Goal: Information Seeking & Learning: Find specific fact

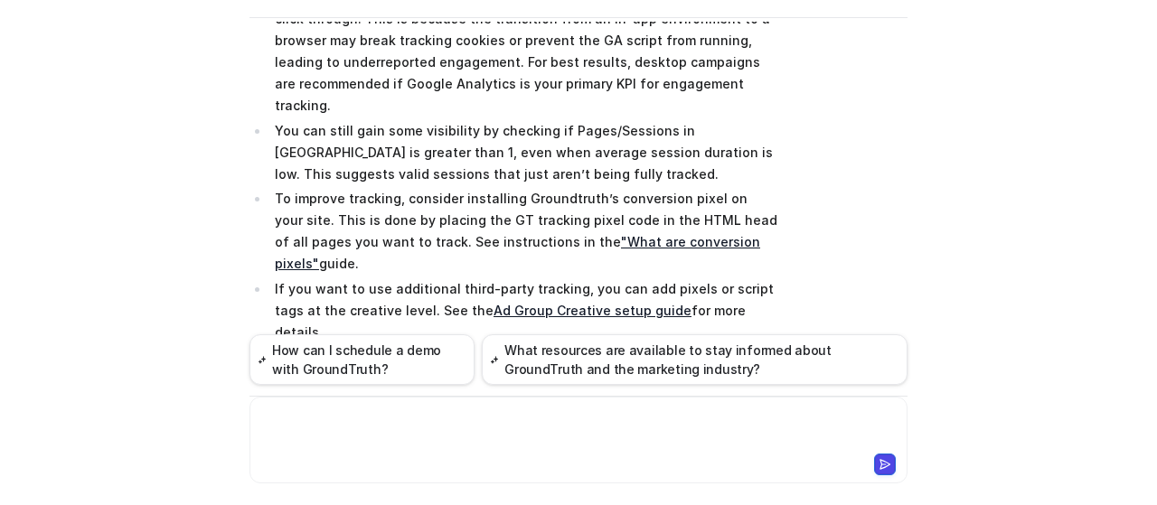
scroll to position [628, 0]
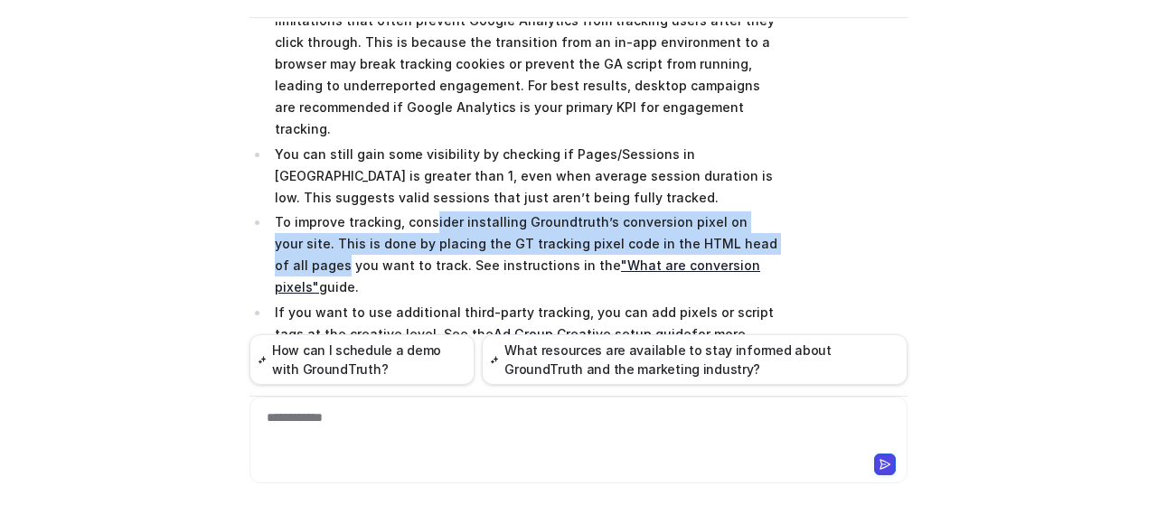
drag, startPoint x: 423, startPoint y: 184, endPoint x: 790, endPoint y: 195, distance: 367.3
click at [790, 195] on div "Searched knowledge base search_queries : [ "Google Analytics 0 average engageme…" at bounding box center [579, 102] width 658 height 824
click at [790, 204] on div "Searched knowledge base search_queries : [ "Google Analytics 0 average engageme…" at bounding box center [579, 102] width 658 height 824
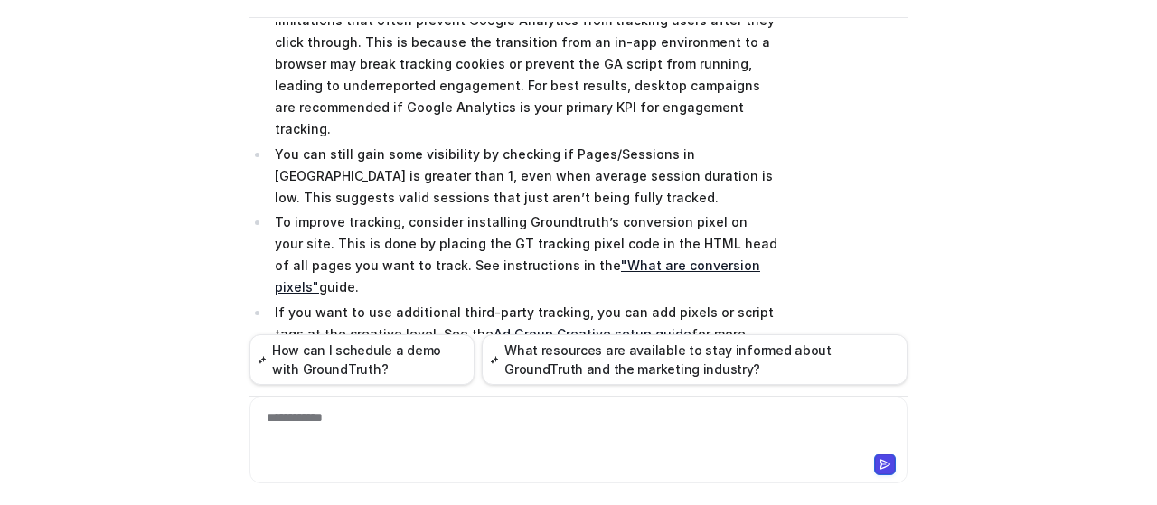
scroll to position [718, 0]
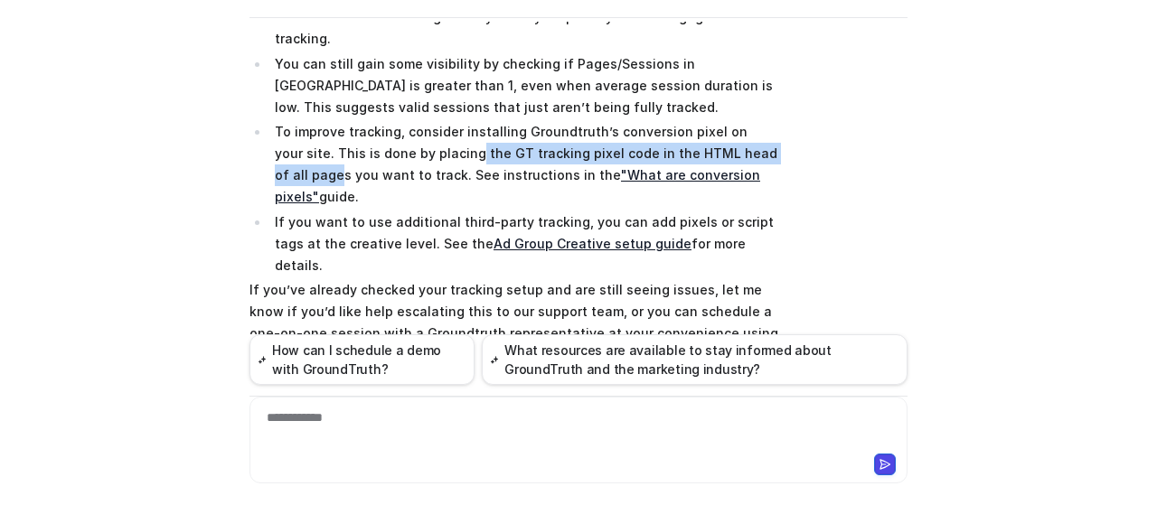
drag, startPoint x: 403, startPoint y: 108, endPoint x: 746, endPoint y: 118, distance: 342.9
click at [746, 121] on p "To improve tracking, consider installing Groundtruth’s conversion pixel on your…" at bounding box center [527, 164] width 504 height 87
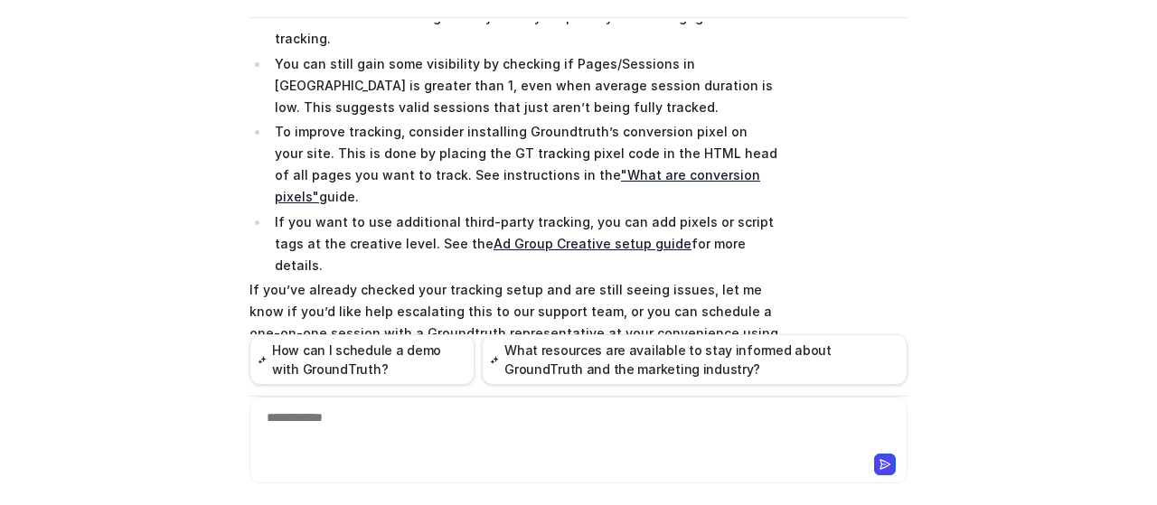
click at [760, 126] on p "To improve tracking, consider installing Groundtruth’s conversion pixel on your…" at bounding box center [527, 164] width 504 height 87
drag, startPoint x: 760, startPoint y: 126, endPoint x: 335, endPoint y: 127, distance: 424.1
click at [335, 127] on p "To improve tracking, consider installing Groundtruth’s conversion pixel on your…" at bounding box center [527, 164] width 504 height 87
click at [380, 121] on p "To improve tracking, consider installing Groundtruth’s conversion pixel on your…" at bounding box center [527, 164] width 504 height 87
drag, startPoint x: 315, startPoint y: 148, endPoint x: 795, endPoint y: 169, distance: 480.6
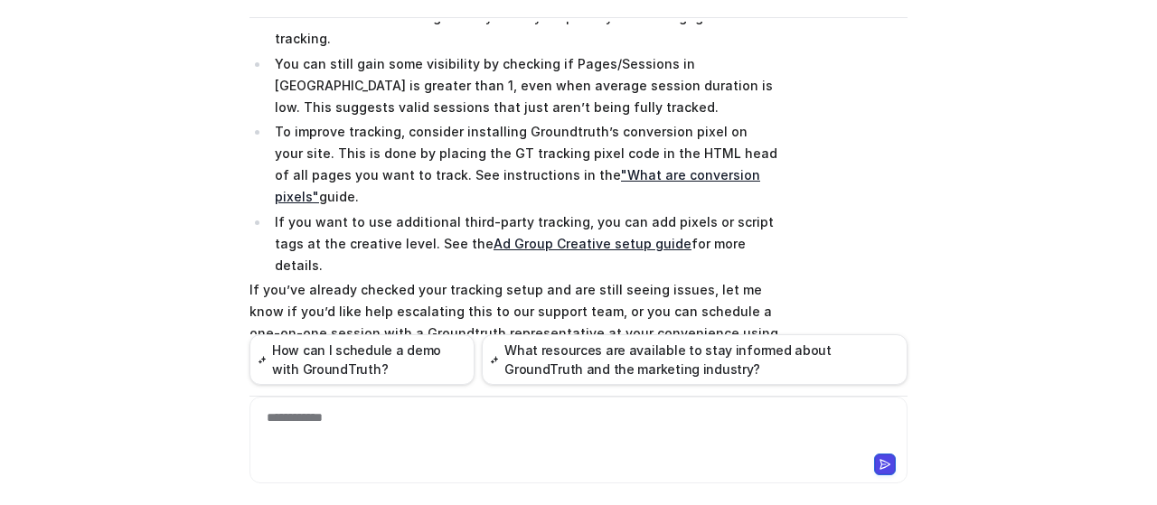
click at [795, 169] on div "Searched knowledge base search_queries : [ "Google Analytics 0 average engageme…" at bounding box center [579, 11] width 658 height 824
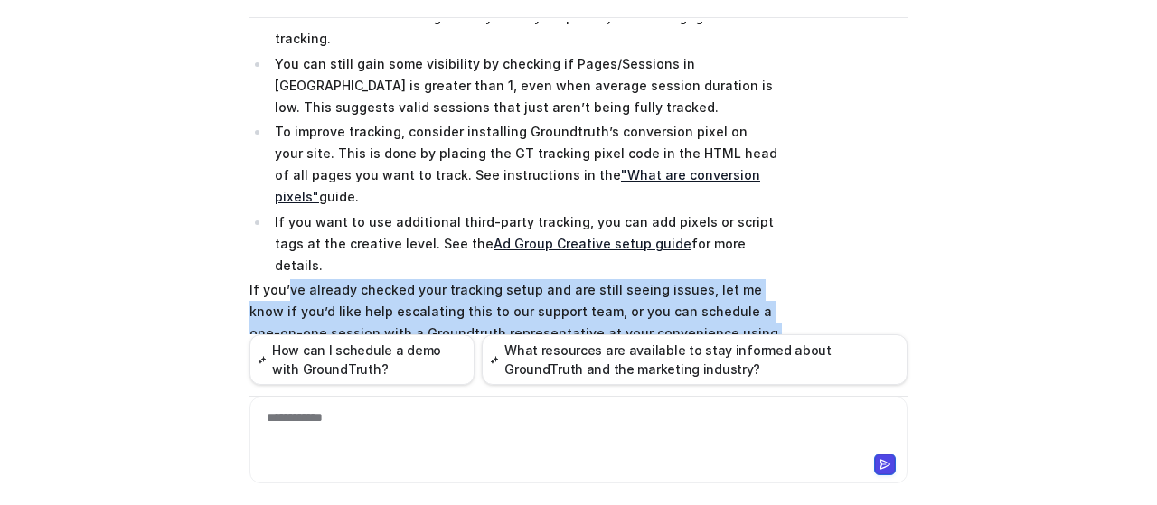
drag, startPoint x: 279, startPoint y: 203, endPoint x: 798, endPoint y: 241, distance: 519.4
click at [798, 241] on div "Searched knowledge base search_queries : [ "Google Analytics 0 average engageme…" at bounding box center [579, 11] width 658 height 824
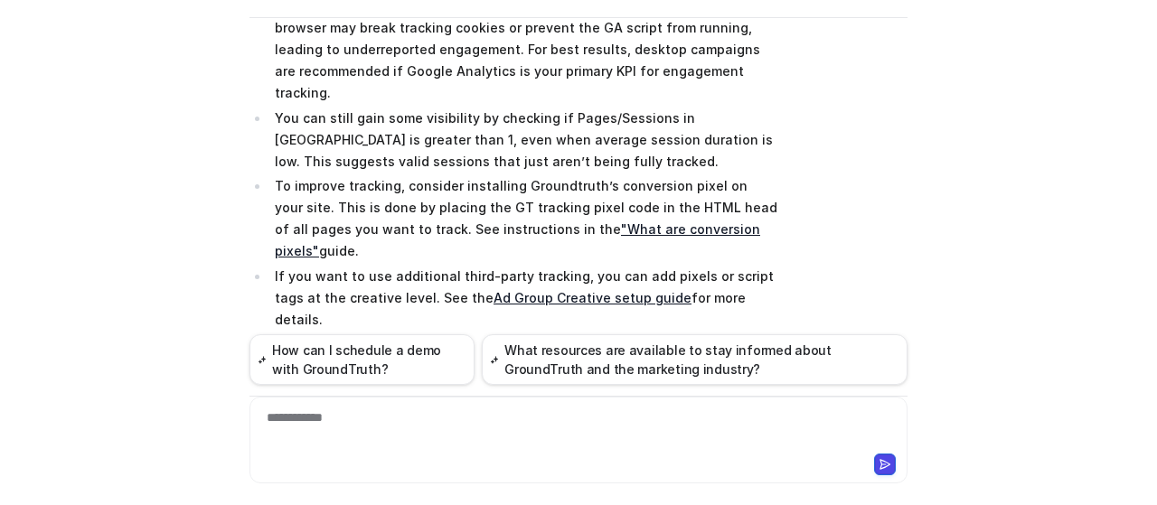
scroll to position [628, 0]
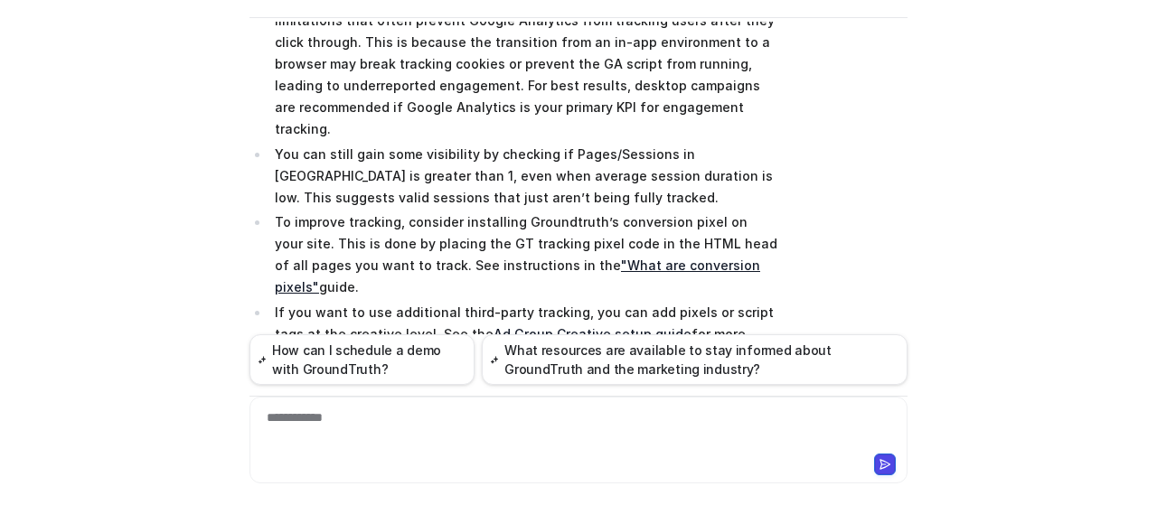
click at [765, 212] on p "To improve tracking, consider installing Groundtruth’s conversion pixel on your…" at bounding box center [527, 255] width 504 height 87
click at [612, 258] on link ""What are conversion pixels"" at bounding box center [518, 276] width 486 height 37
click at [559, 258] on link ""What are conversion pixels"" at bounding box center [518, 276] width 486 height 37
drag, startPoint x: 448, startPoint y: 174, endPoint x: 778, endPoint y: 174, distance: 330.0
click at [776, 175] on div "Searched knowledge base search_queries : [ "Google Analytics 0 average engageme…" at bounding box center [579, 102] width 658 height 824
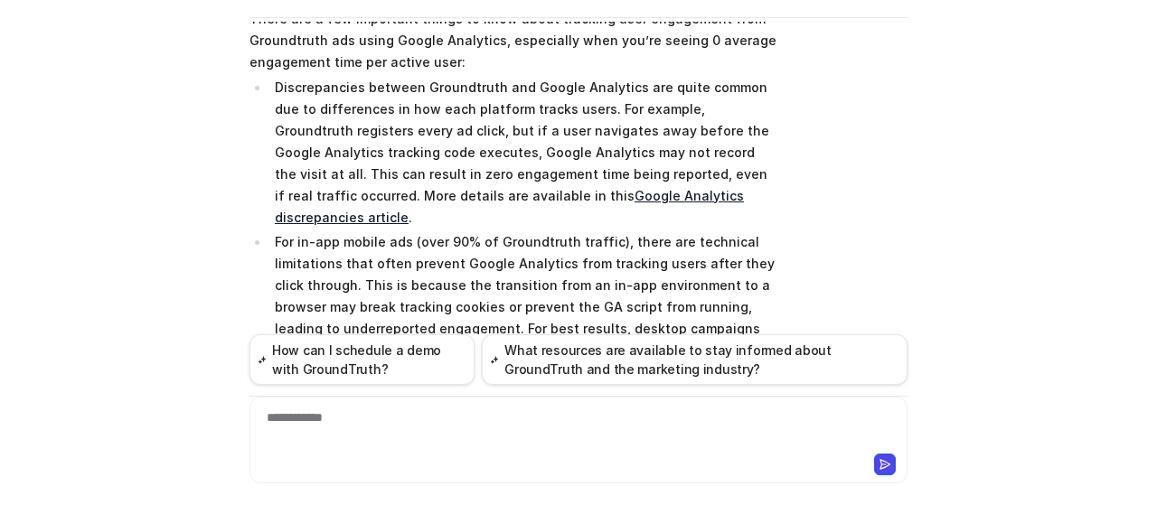
scroll to position [356, 0]
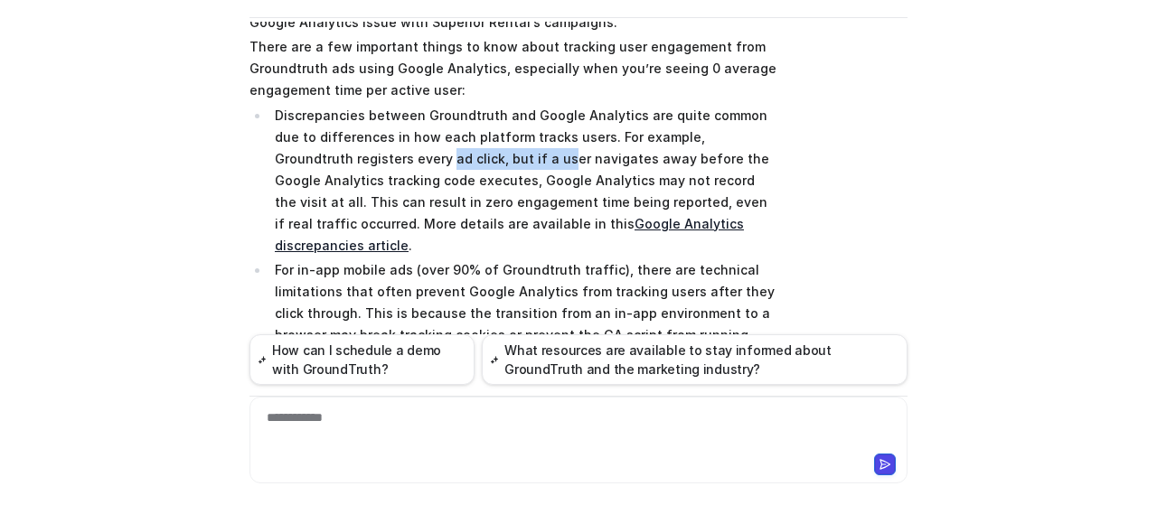
drag, startPoint x: 304, startPoint y: 162, endPoint x: 416, endPoint y: 160, distance: 112.1
click at [416, 160] on p "Discrepancies between Groundtruth and Google Analytics are quite common due to …" at bounding box center [527, 181] width 504 height 152
click at [474, 194] on p "Discrepancies between Groundtruth and Google Analytics are quite common due to …" at bounding box center [527, 181] width 504 height 152
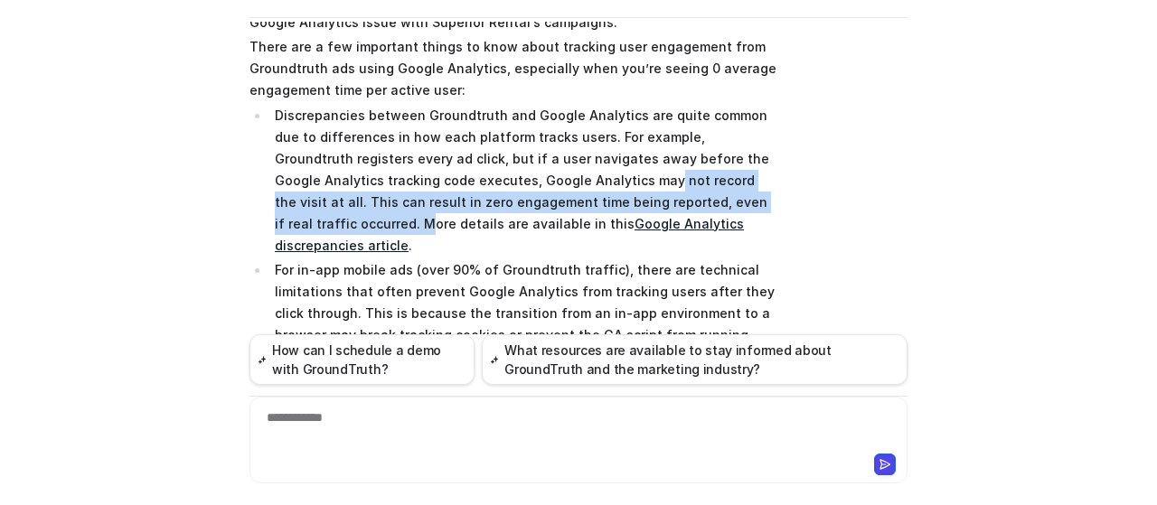
drag, startPoint x: 492, startPoint y: 179, endPoint x: 687, endPoint y: 196, distance: 196.1
click at [687, 196] on p "Discrepancies between Groundtruth and Google Analytics are quite common due to …" at bounding box center [527, 181] width 504 height 152
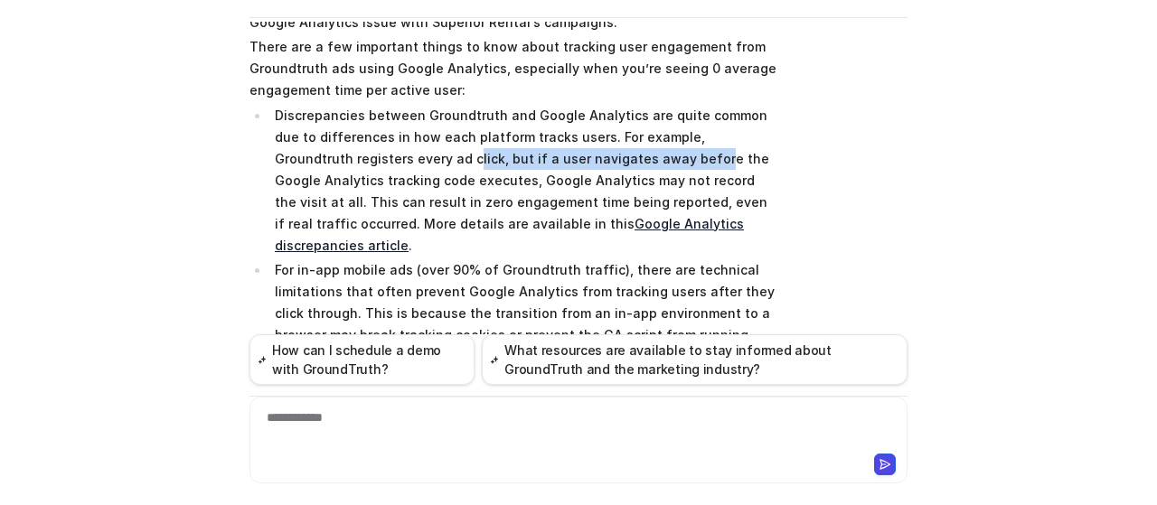
drag, startPoint x: 331, startPoint y: 155, endPoint x: 561, endPoint y: 160, distance: 229.7
click at [561, 160] on p "Discrepancies between Groundtruth and Google Analytics are quite common due to …" at bounding box center [527, 181] width 504 height 152
click at [561, 162] on p "Discrepancies between Groundtruth and Google Analytics are quite common due to …" at bounding box center [527, 181] width 504 height 152
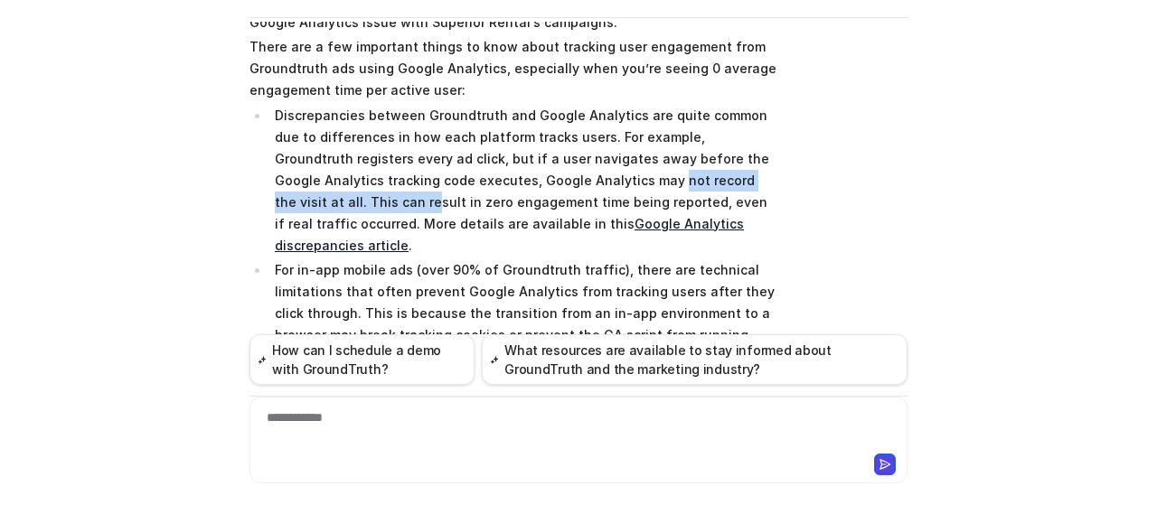
drag, startPoint x: 499, startPoint y: 175, endPoint x: 718, endPoint y: 180, distance: 218.9
click at [718, 180] on p "Discrepancies between Groundtruth and Google Analytics are quite common due to …" at bounding box center [527, 181] width 504 height 152
drag, startPoint x: 732, startPoint y: 186, endPoint x: 763, endPoint y: 185, distance: 30.8
click at [733, 186] on p "Discrepancies between Groundtruth and Google Analytics are quite common due to …" at bounding box center [527, 181] width 504 height 152
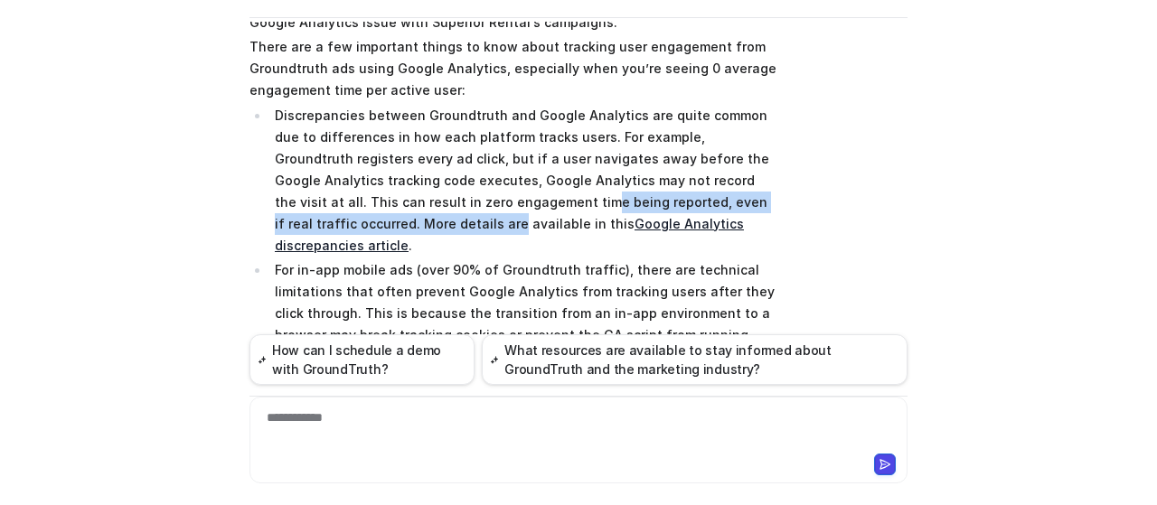
drag, startPoint x: 396, startPoint y: 203, endPoint x: 758, endPoint y: 221, distance: 362.1
click at [783, 203] on div "Searched knowledge base search_queries : [ "Google Analytics 0 average engageme…" at bounding box center [579, 373] width 658 height 824
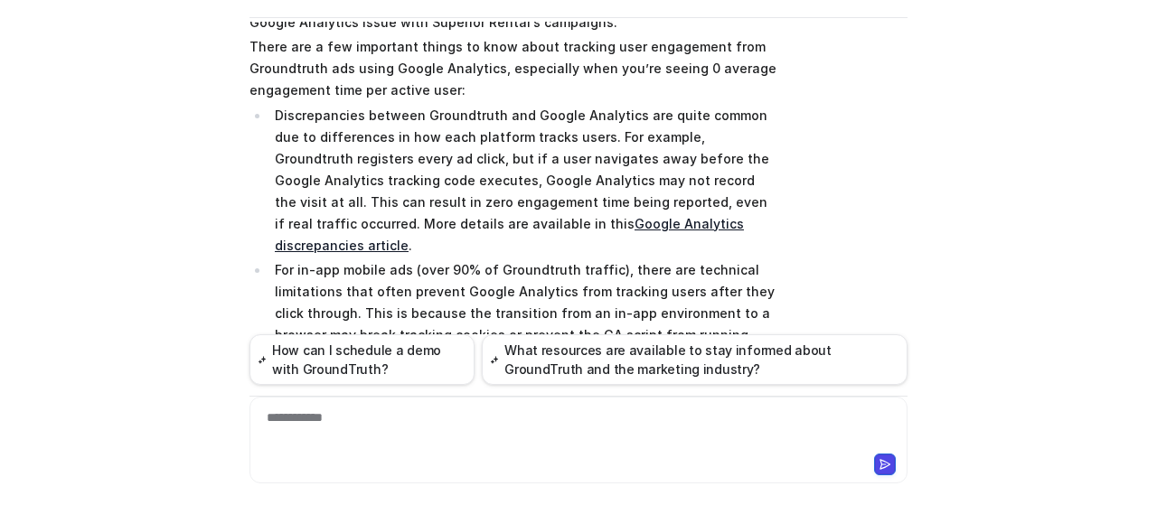
drag, startPoint x: 758, startPoint y: 221, endPoint x: 747, endPoint y: 222, distance: 10.9
click at [759, 221] on p "Discrepancies between Groundtruth and Google Analytics are quite common due to …" at bounding box center [527, 181] width 504 height 152
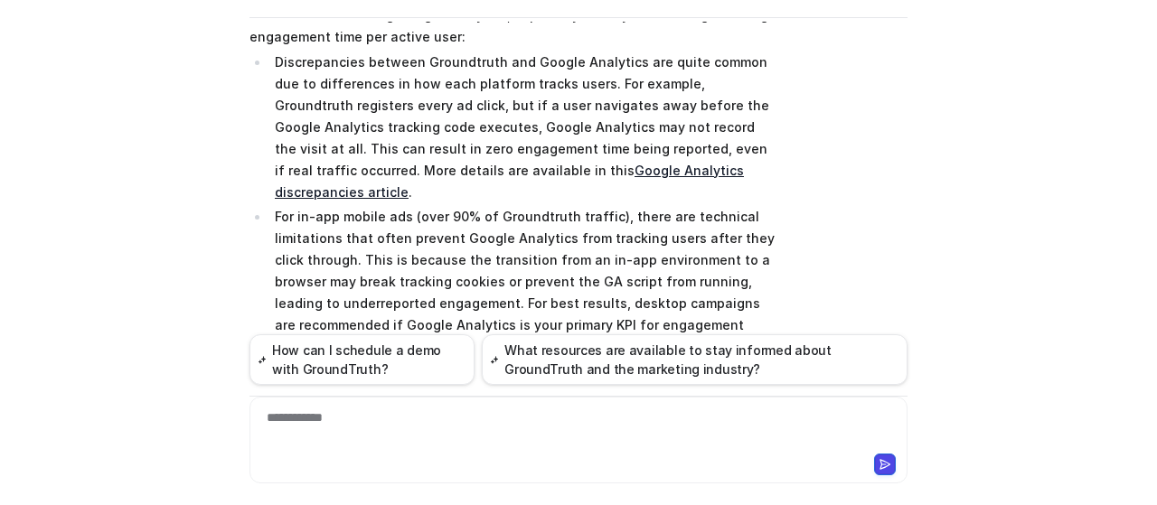
scroll to position [447, 0]
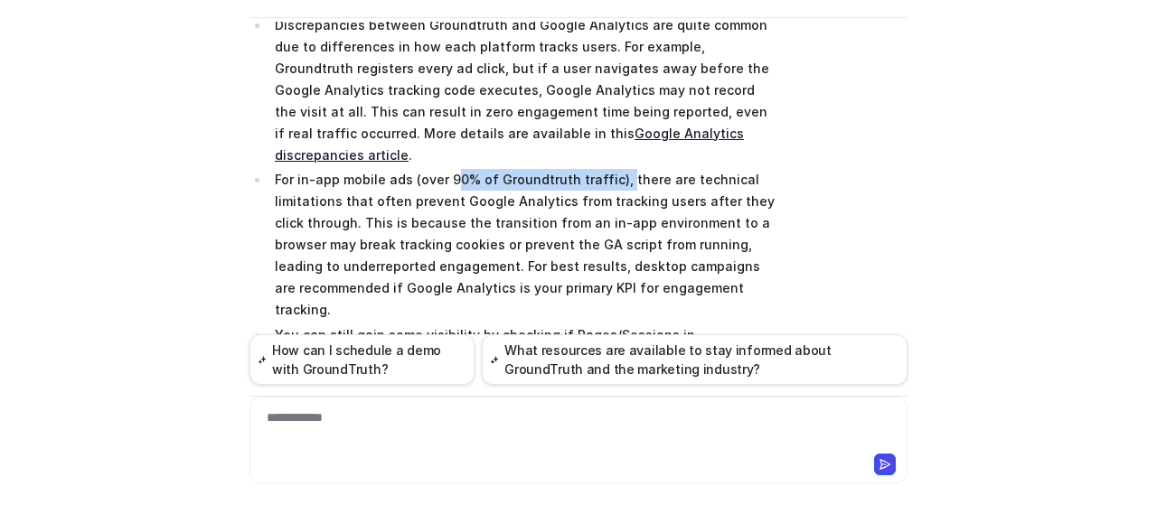
drag, startPoint x: 611, startPoint y: 156, endPoint x: 628, endPoint y: 154, distance: 17.4
click at [446, 169] on p "For in-app mobile ads (over 90% of Groundtruth traffic), there are technical li…" at bounding box center [527, 245] width 504 height 152
click at [629, 169] on p "For in-app mobile ads (over 90% of Groundtruth traffic), there are technical li…" at bounding box center [527, 245] width 504 height 152
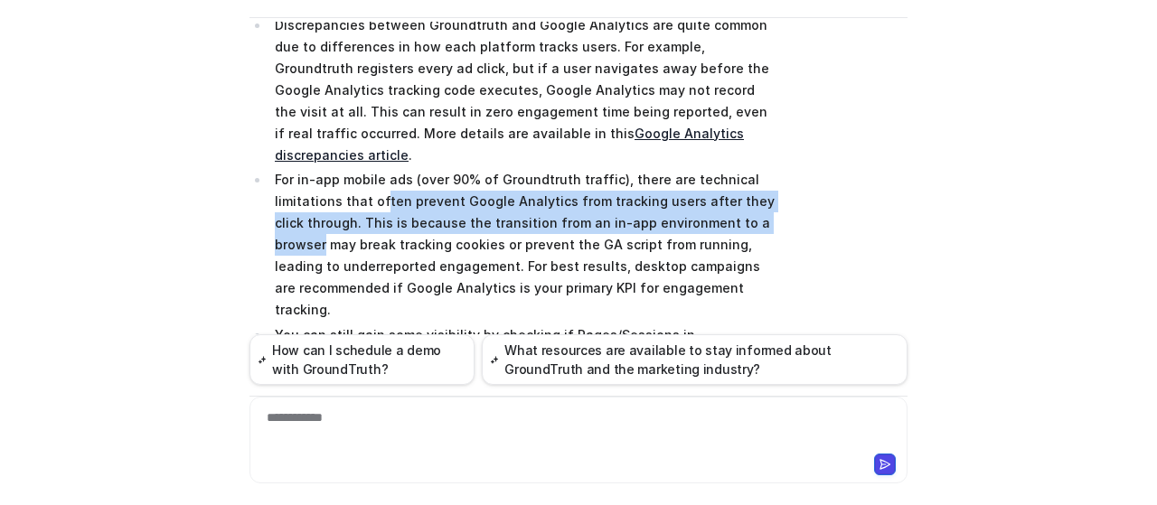
drag, startPoint x: 373, startPoint y: 169, endPoint x: 765, endPoint y: 201, distance: 392.8
click at [765, 201] on p "For in-app mobile ads (over 90% of Groundtruth traffic), there are technical li…" at bounding box center [527, 245] width 504 height 152
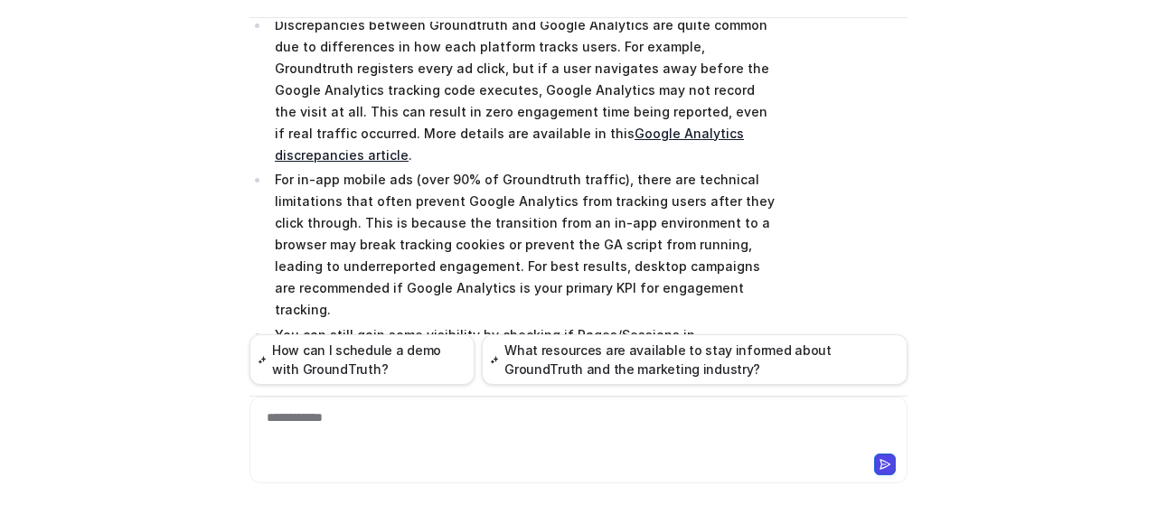
click at [752, 222] on p "For in-app mobile ads (over 90% of Groundtruth traffic), there are technical li…" at bounding box center [527, 245] width 504 height 152
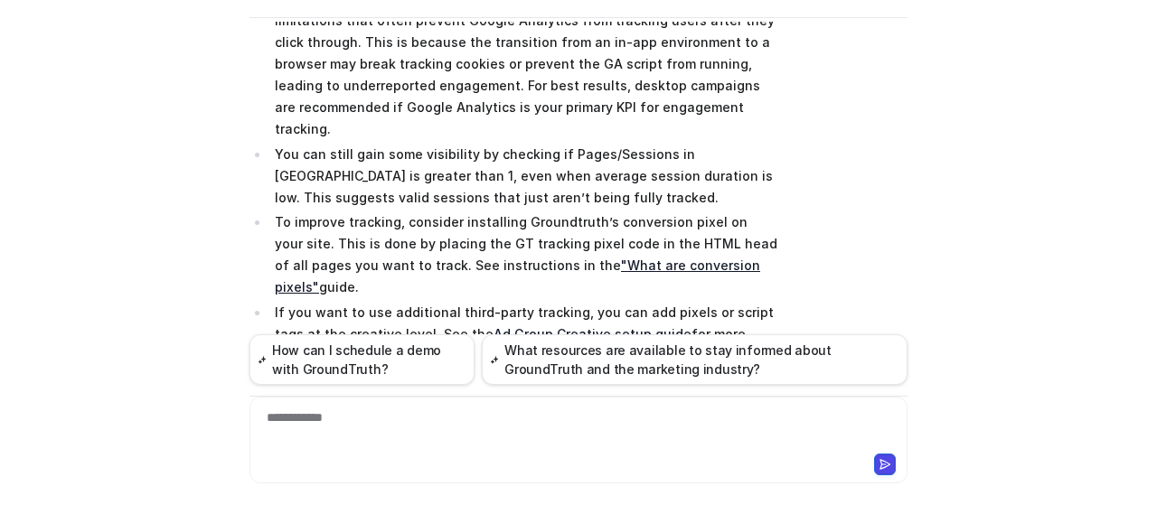
scroll to position [537, 0]
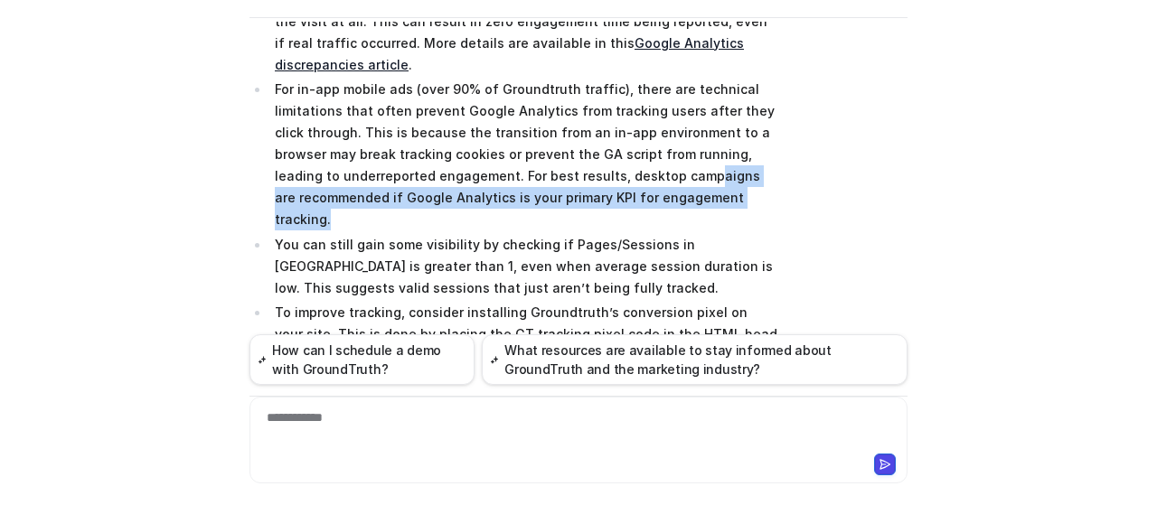
drag, startPoint x: 627, startPoint y: 163, endPoint x: 782, endPoint y: 165, distance: 155.5
click at [782, 165] on div "Searched knowledge base search_queries : [ "Google Analytics 0 average engageme…" at bounding box center [579, 192] width 658 height 824
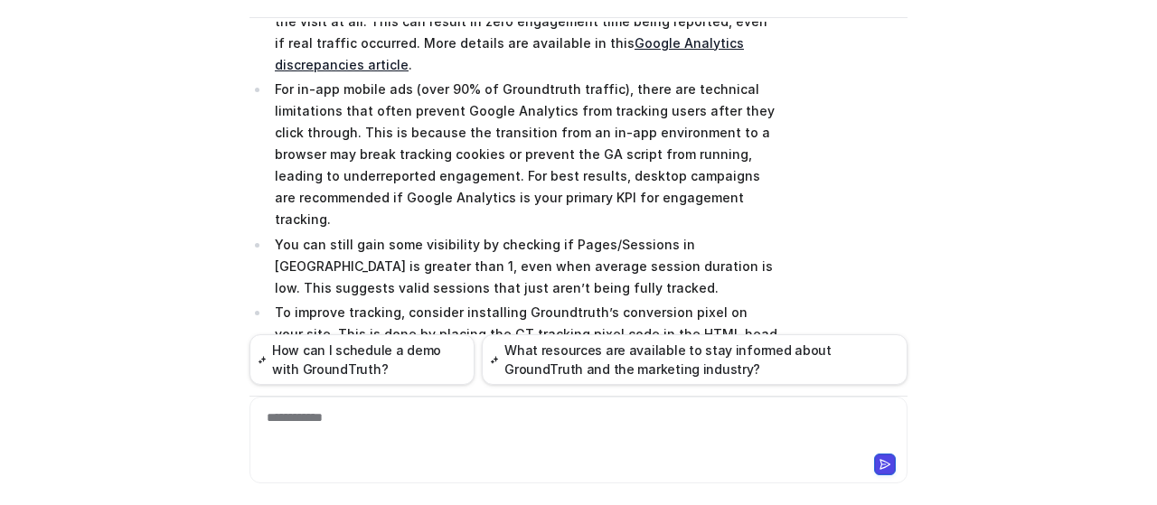
click at [774, 187] on div "Searched knowledge base search_queries : [ "Google Analytics 0 average engageme…" at bounding box center [579, 192] width 658 height 824
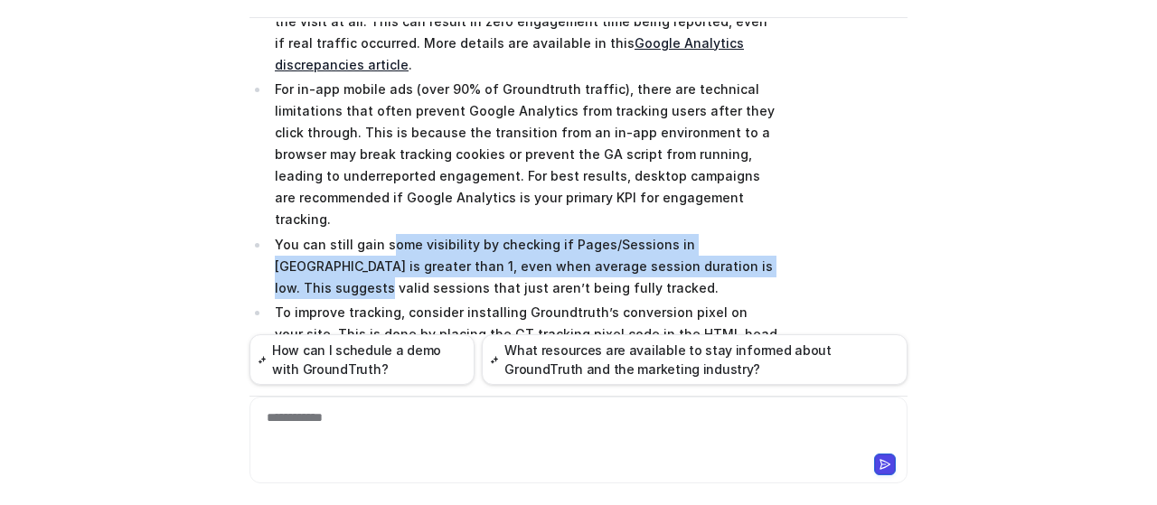
drag, startPoint x: 379, startPoint y: 208, endPoint x: 773, endPoint y: 223, distance: 394.5
click at [773, 234] on p "You can still gain some visibility by checking if Pages/Sessions in [GEOGRAPHIC…" at bounding box center [527, 266] width 504 height 65
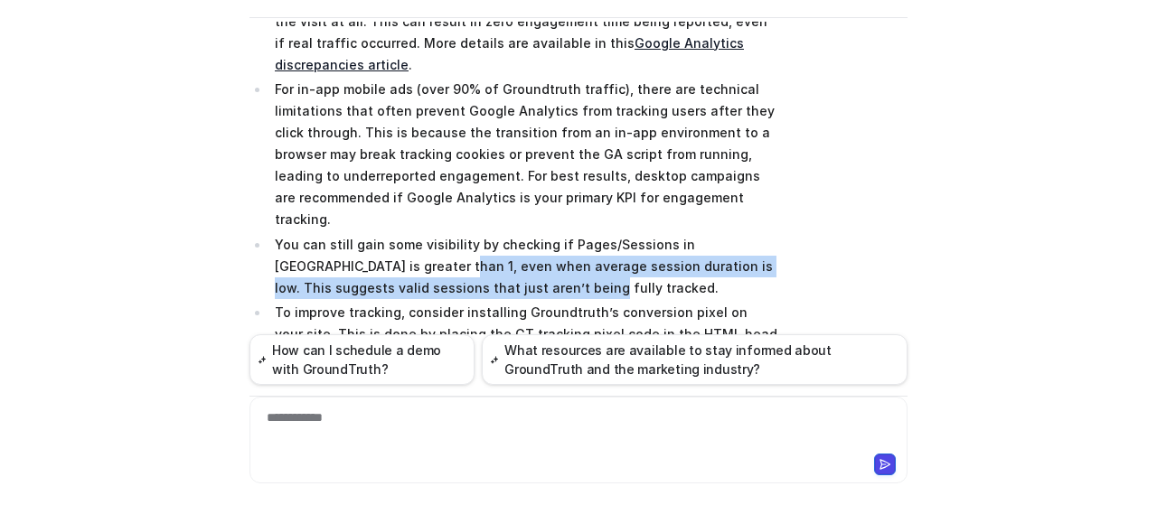
drag, startPoint x: 369, startPoint y: 212, endPoint x: 496, endPoint y: 236, distance: 128.8
click at [496, 236] on p "You can still gain some visibility by checking if Pages/Sessions in [GEOGRAPHIC…" at bounding box center [527, 266] width 504 height 65
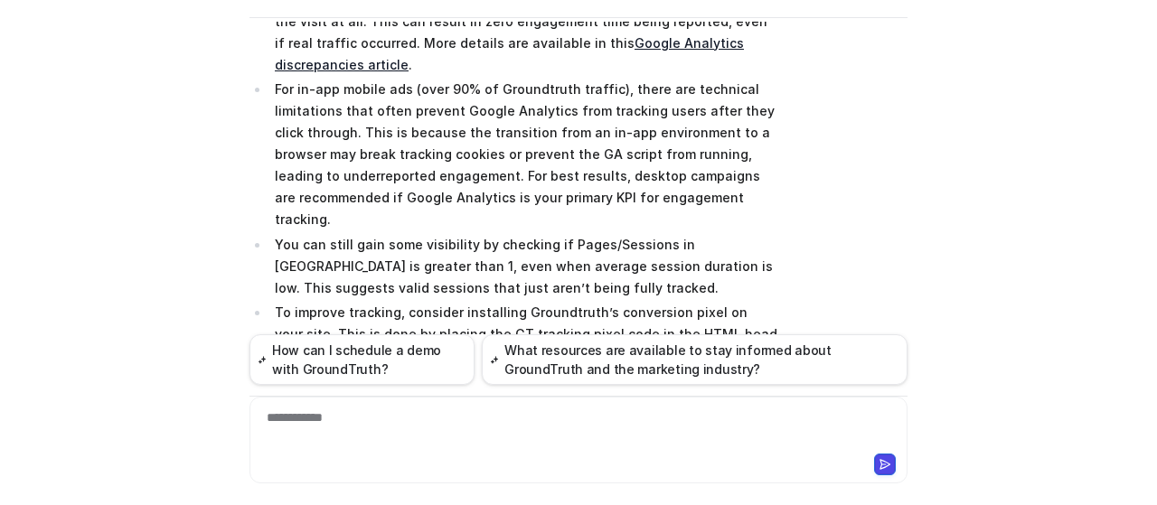
click at [505, 257] on ul "Discrepancies between Groundtruth and Google Analytics are quite common due to …" at bounding box center [514, 190] width 529 height 533
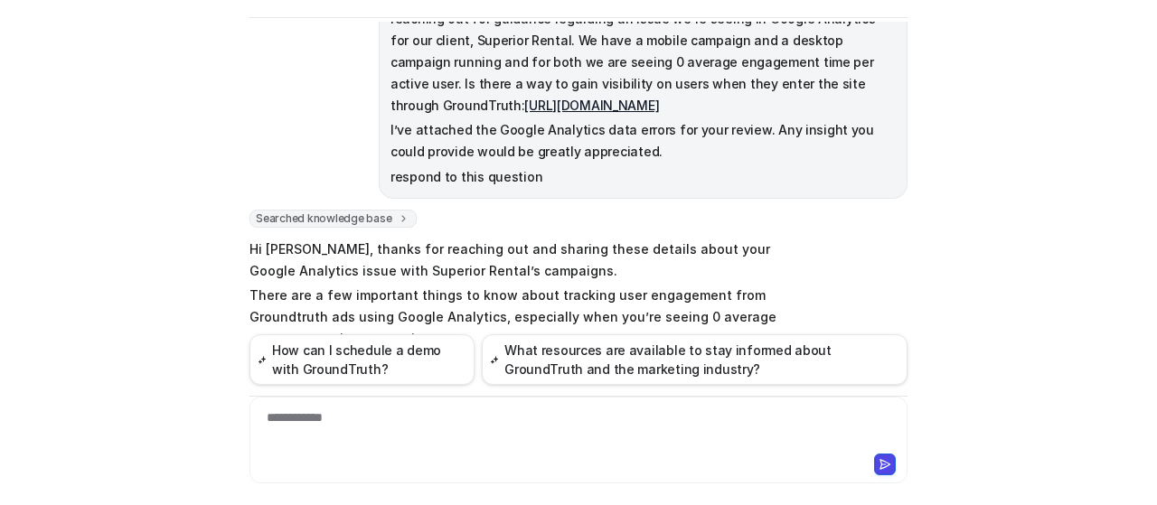
scroll to position [0, 0]
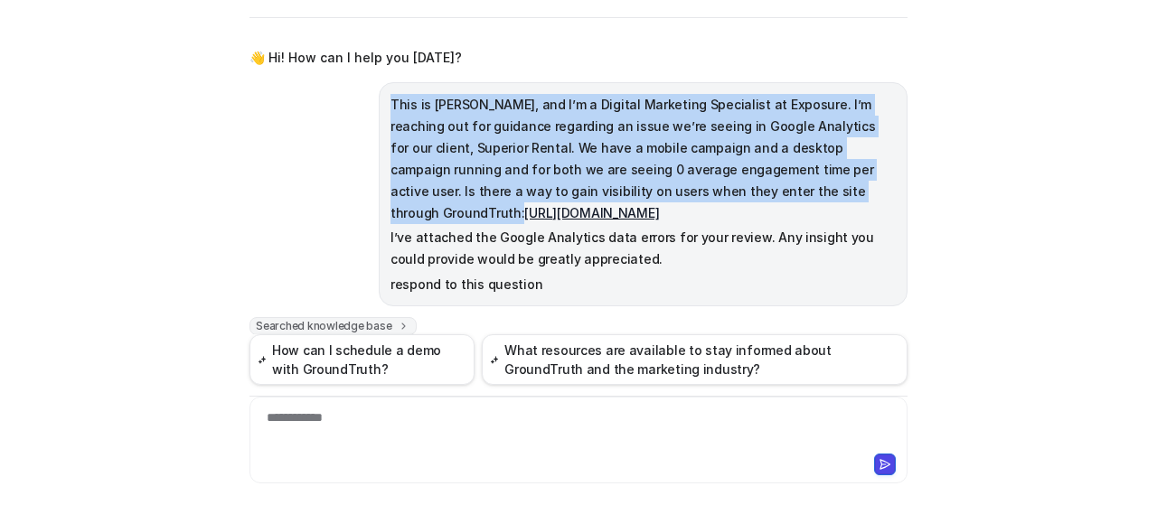
drag, startPoint x: 382, startPoint y: 102, endPoint x: 781, endPoint y: 189, distance: 408.1
click at [781, 189] on p "This is [PERSON_NAME], and I’m a Digital Marketing Specialist at Exposure. I’m …" at bounding box center [643, 159] width 505 height 130
copy p "This is [PERSON_NAME], and I’m a Digital Marketing Specialist at Exposure. I’m …"
